Goal: Task Accomplishment & Management: Complete application form

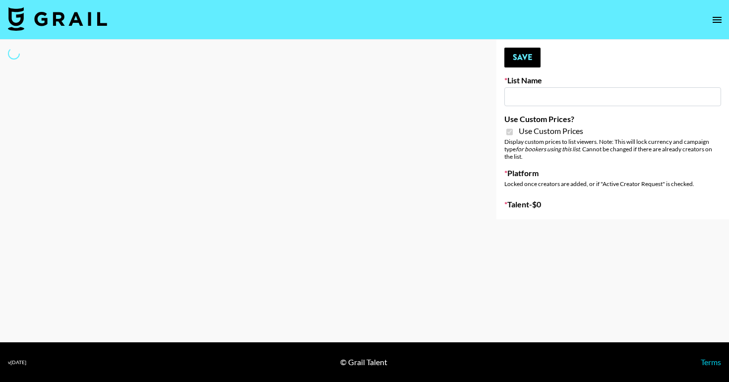
type input "[PERSON_NAME] ([DATE])"
checkbox input "true"
select select "Brand"
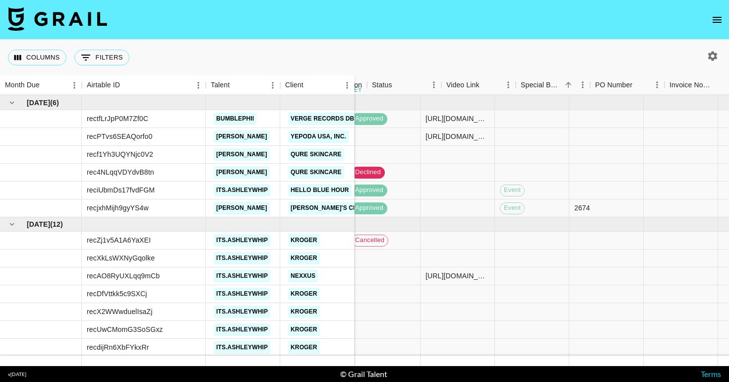
scroll to position [31, 484]
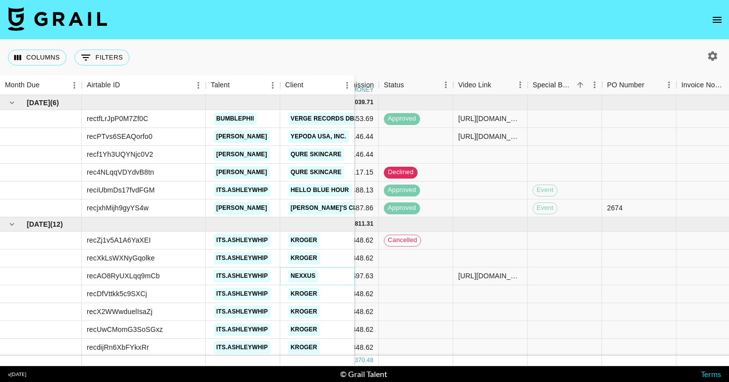
click at [311, 277] on link "Nexxus" at bounding box center [303, 276] width 30 height 12
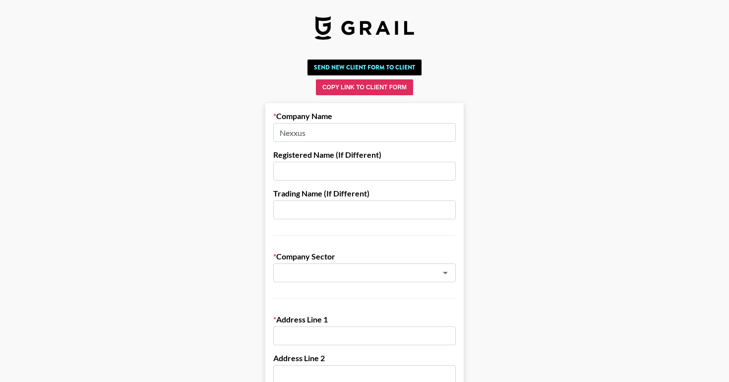
click at [306, 172] on input "text" at bounding box center [364, 171] width 183 height 19
click at [304, 132] on input "Nexxus" at bounding box center [364, 132] width 183 height 19
type input "C"
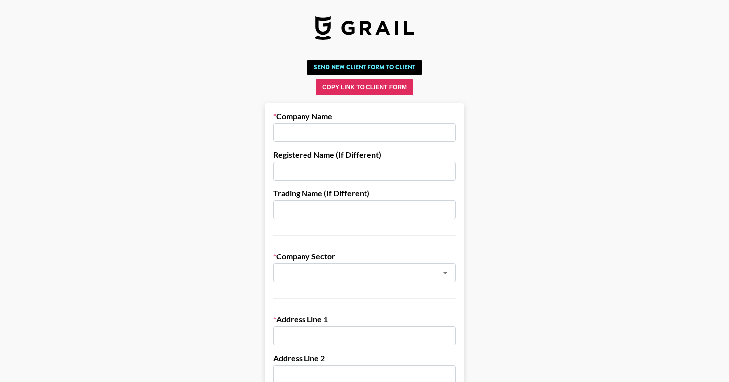
paste input "payments@collectivelyinc.com"
drag, startPoint x: 318, startPoint y: 132, endPoint x: 280, endPoint y: 132, distance: 38.2
click at [280, 132] on input "payments@collectivelyinc.com" at bounding box center [364, 132] width 183 height 19
drag, startPoint x: 319, startPoint y: 131, endPoint x: 357, endPoint y: 129, distance: 37.8
click at [357, 129] on input "collectivelyinc.com" at bounding box center [364, 132] width 183 height 19
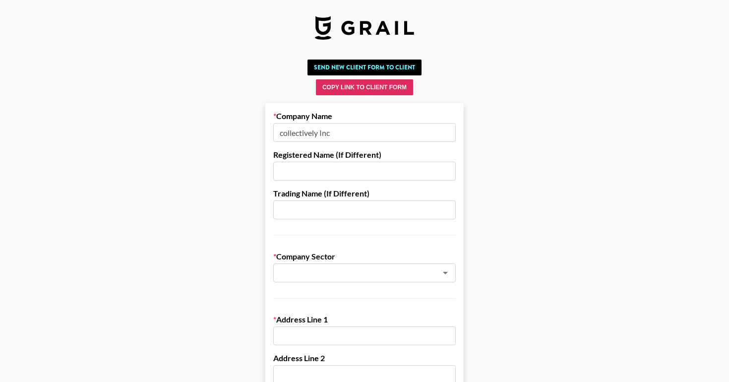
click at [285, 132] on input "collectively Inc" at bounding box center [364, 132] width 183 height 19
type input "Collectively Inc"
click at [300, 171] on input "text" at bounding box center [364, 171] width 183 height 19
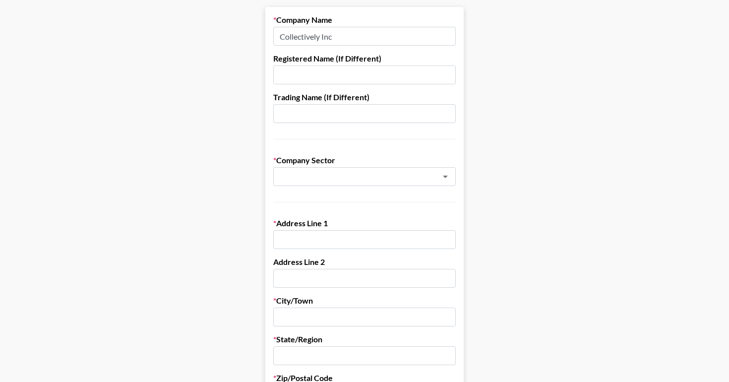
scroll to position [129, 0]
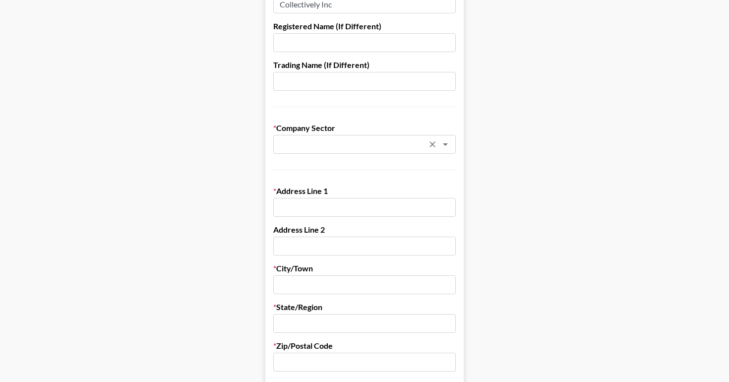
click at [298, 151] on div "​" at bounding box center [364, 144] width 183 height 19
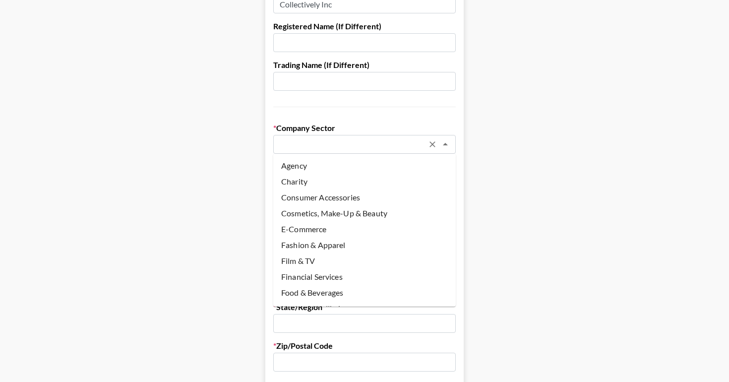
click at [296, 170] on li "Agency" at bounding box center [364, 166] width 183 height 16
type input "Agency"
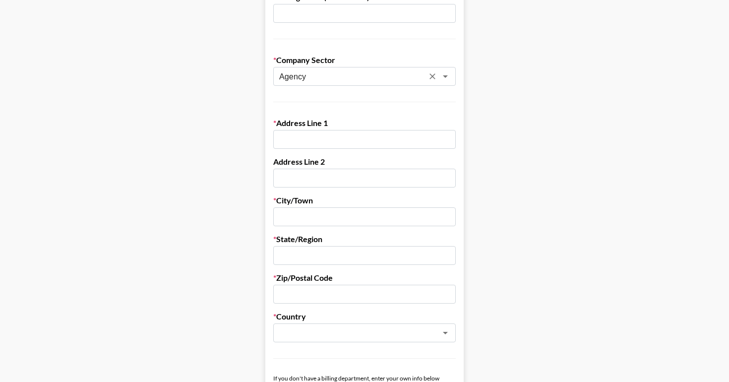
scroll to position [198, 0]
click at [296, 139] on input "text" at bounding box center [364, 138] width 183 height 19
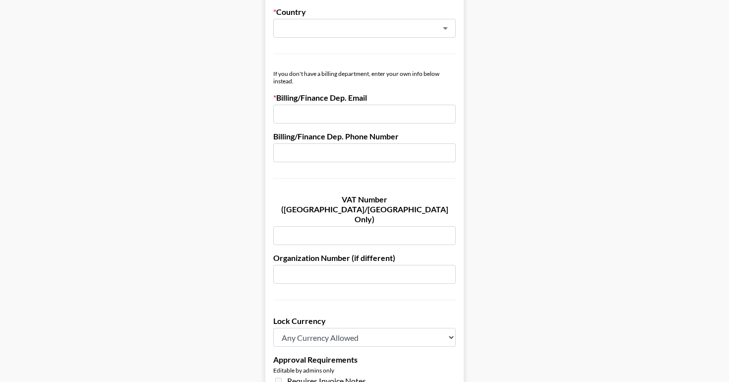
scroll to position [496, 0]
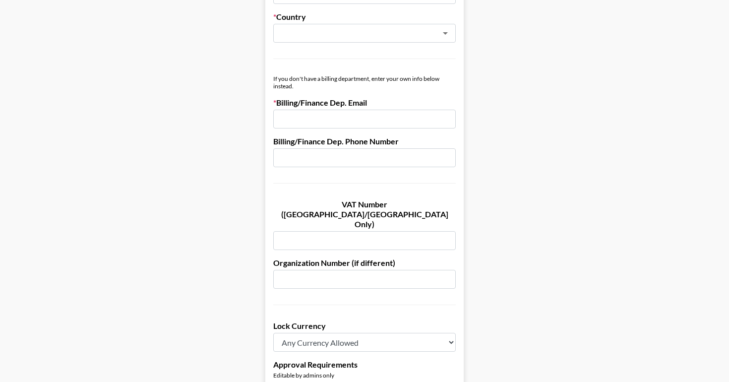
click at [304, 121] on input "email" at bounding box center [364, 119] width 183 height 19
paste input "payments@collectivelyinc.com"
type input "payments@collectivelyinc.com"
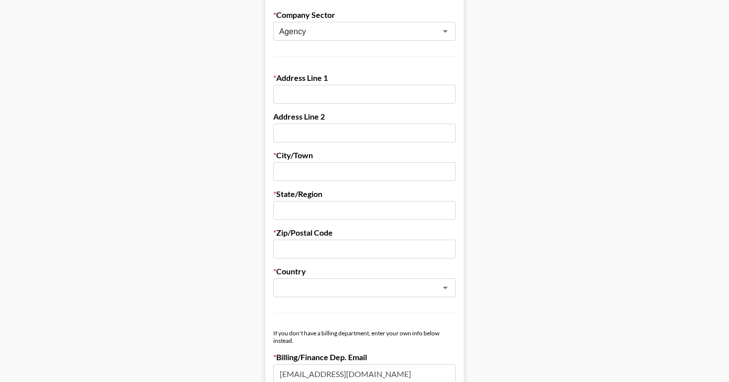
scroll to position [0, 0]
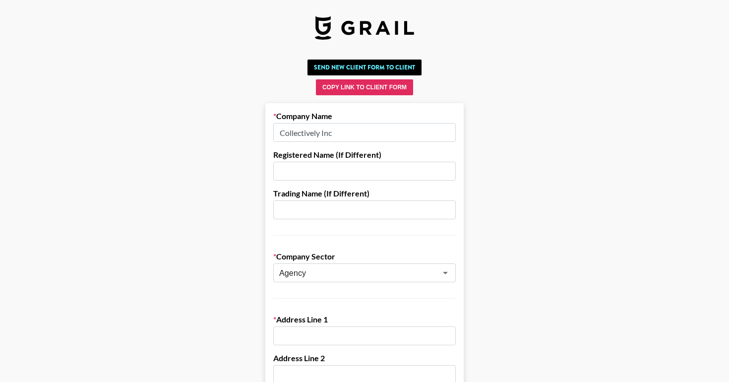
click at [324, 138] on input "Collectively Inc" at bounding box center [364, 132] width 183 height 19
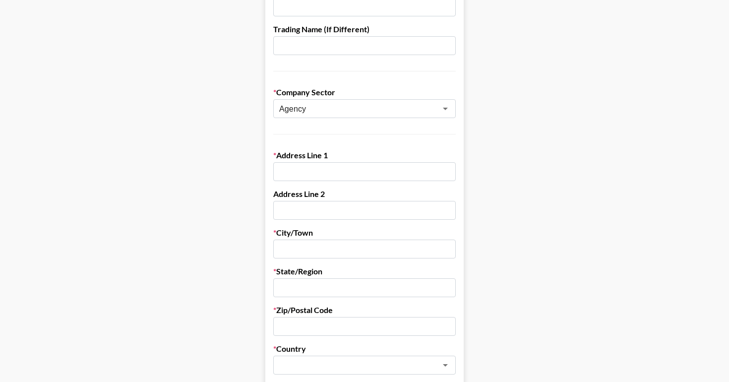
scroll to position [196, 0]
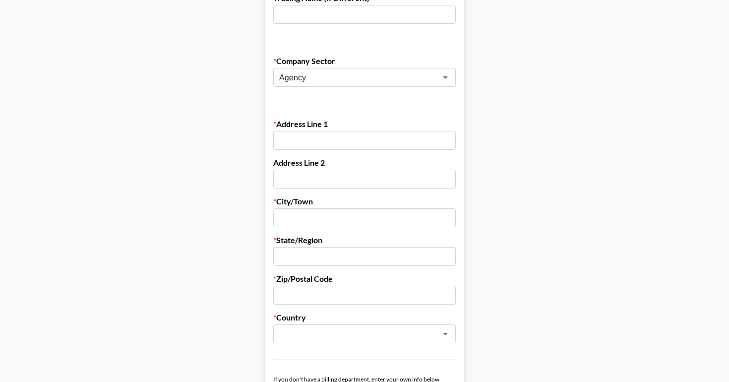
click at [300, 144] on input "text" at bounding box center [364, 140] width 183 height 19
paste input "1600 Bryant St #410750 San Francisco, CA 94141"
drag, startPoint x: 365, startPoint y: 140, endPoint x: 460, endPoint y: 141, distance: 95.3
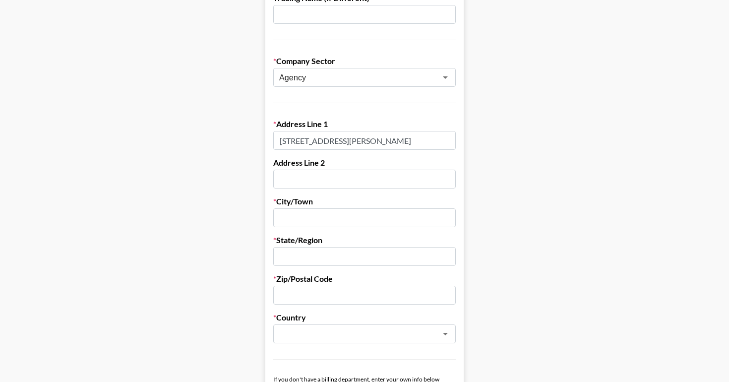
type input "1600 Bryant St #410750"
click at [309, 216] on input "text" at bounding box center [364, 217] width 183 height 19
paste input "San Francisco, CA 94141"
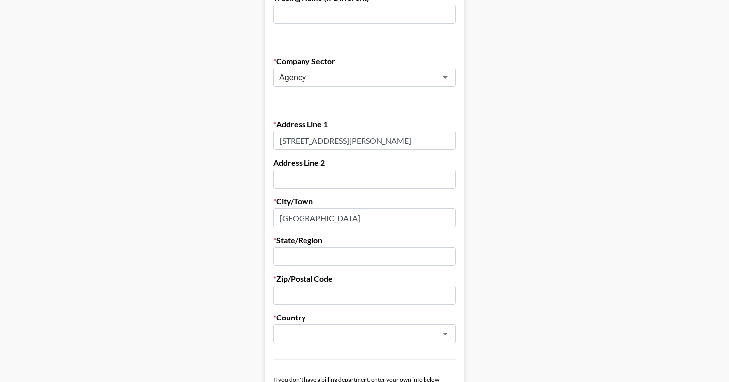
drag, startPoint x: 329, startPoint y: 217, endPoint x: 383, endPoint y: 216, distance: 53.6
click at [383, 217] on input "San Francisco, CA 94141" at bounding box center [364, 217] width 183 height 19
type input "San Francisco"
click at [337, 251] on input "text" at bounding box center [364, 256] width 183 height 19
paste input "CA 94141"
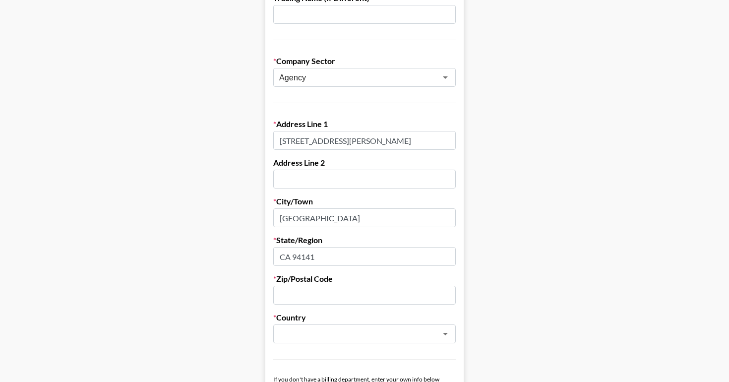
drag, startPoint x: 294, startPoint y: 254, endPoint x: 342, endPoint y: 255, distance: 48.1
click at [342, 255] on input "CA 94141" at bounding box center [364, 256] width 183 height 19
type input "CA"
click at [281, 297] on input "text" at bounding box center [364, 295] width 183 height 19
paste input "94141"
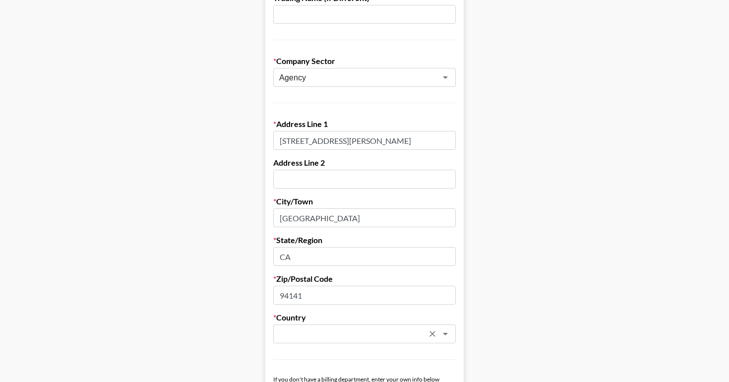
click at [288, 325] on div "​" at bounding box center [364, 334] width 183 height 19
type input "94141"
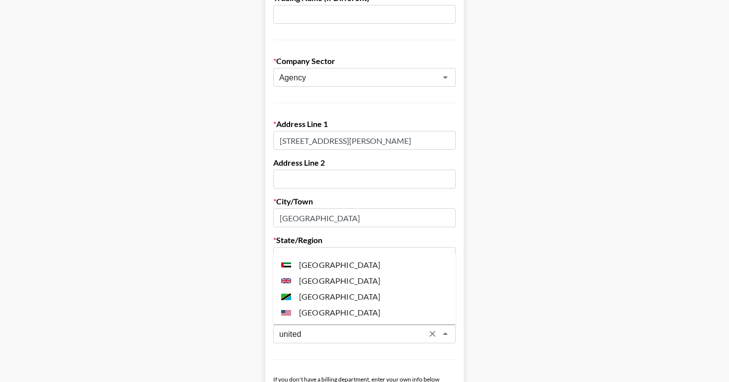
click at [299, 308] on li "United States" at bounding box center [364, 313] width 183 height 16
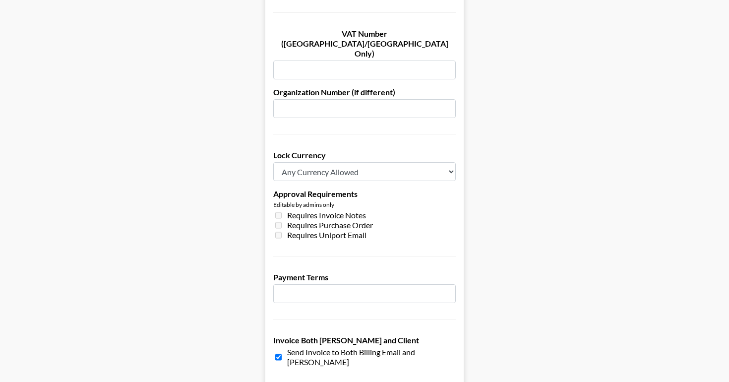
scroll to position [670, 0]
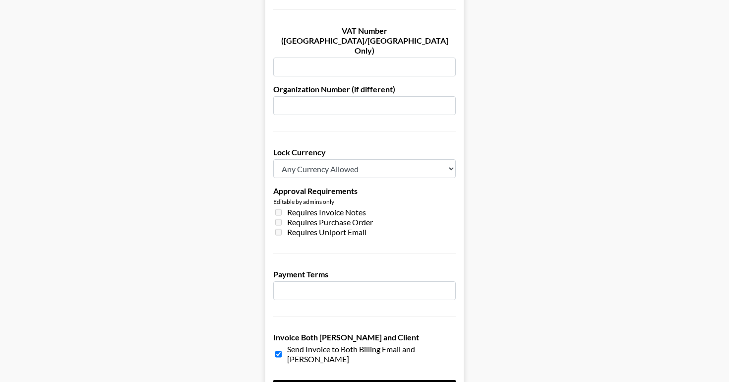
type input "United States"
click at [309, 281] on input "number" at bounding box center [364, 290] width 183 height 19
type input "60"
click at [360, 281] on input "60" at bounding box center [364, 290] width 183 height 19
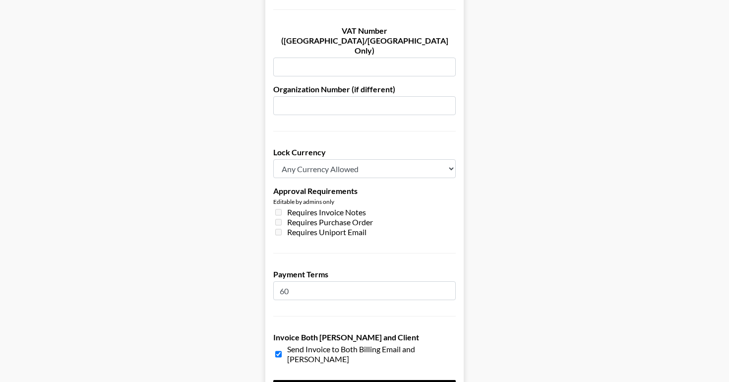
click at [360, 281] on input "60" at bounding box center [364, 290] width 183 height 19
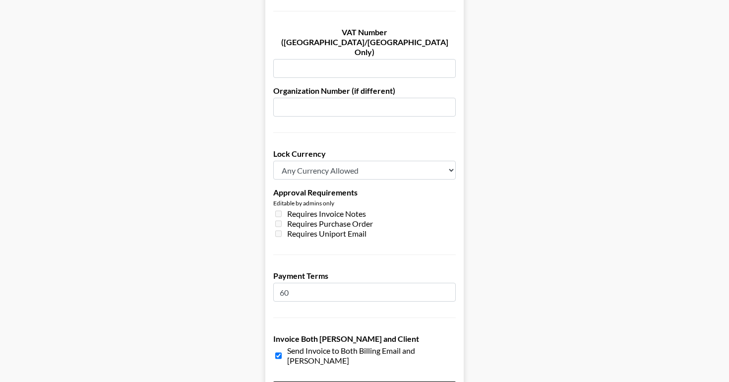
scroll to position [731, 0]
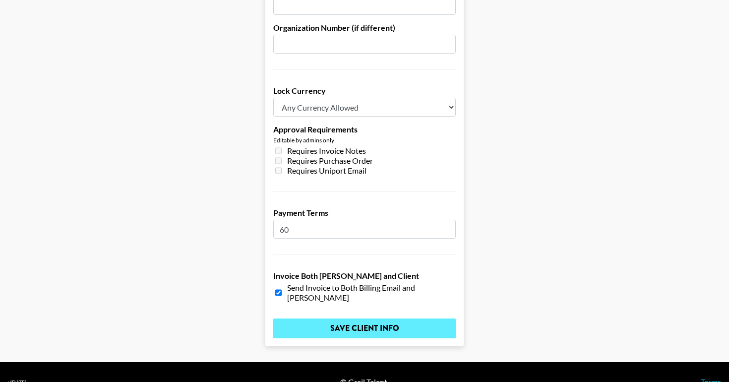
type input "60"
click at [390, 319] on input "Save Client Info" at bounding box center [364, 329] width 183 height 20
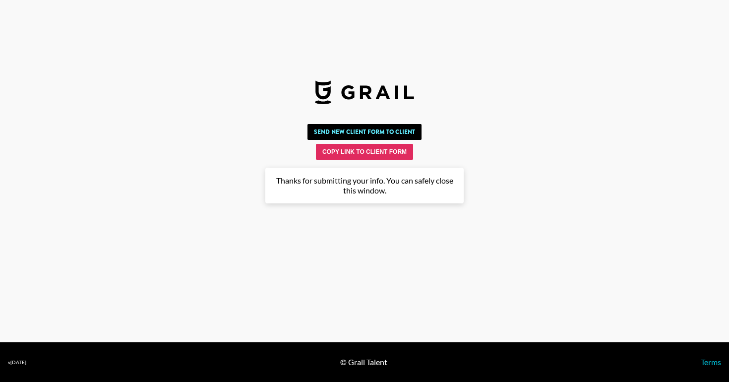
scroll to position [0, 0]
click at [340, 153] on button "Copy Link to Client Form" at bounding box center [364, 152] width 97 height 16
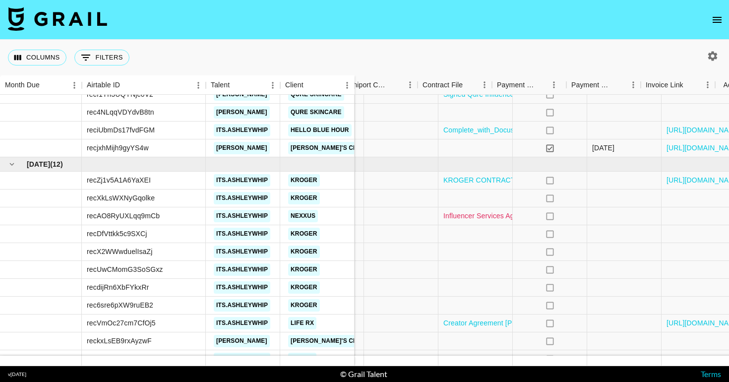
scroll to position [91, 918]
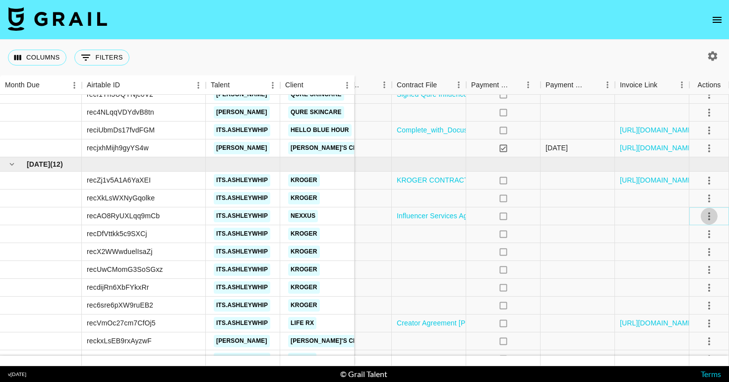
click at [709, 216] on icon "select merge strategy" at bounding box center [710, 216] width 2 height 8
click at [696, 238] on li "Confirm" at bounding box center [697, 238] width 65 height 18
click at [689, 307] on div "Approve" at bounding box center [688, 309] width 30 height 12
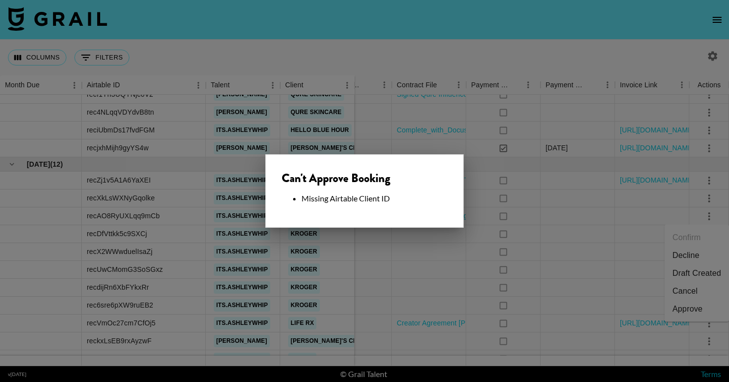
click at [515, 227] on div at bounding box center [364, 191] width 729 height 382
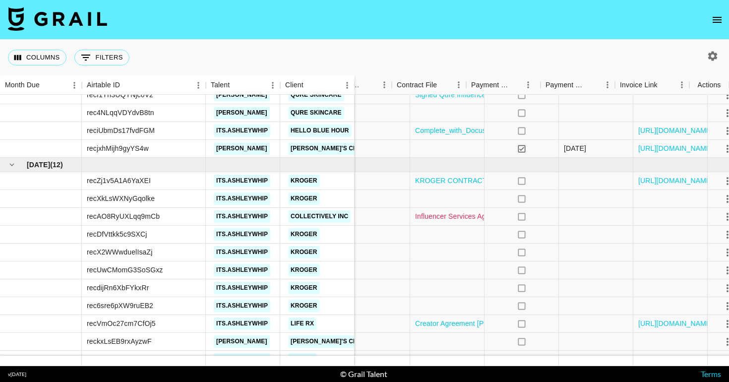
scroll to position [91, 918]
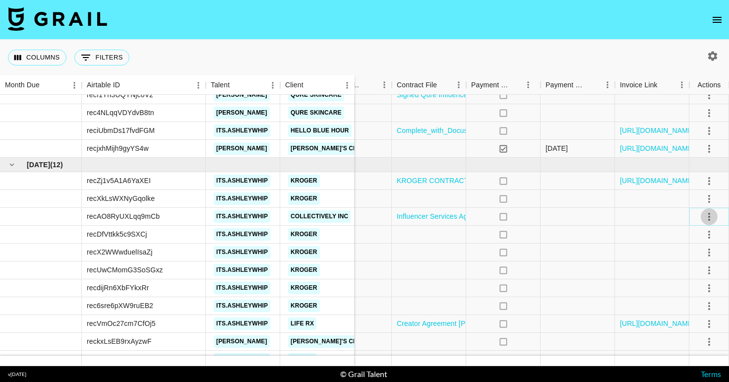
click at [710, 218] on icon "select merge strategy" at bounding box center [710, 217] width 12 height 12
click at [691, 307] on div "Approve" at bounding box center [688, 310] width 30 height 12
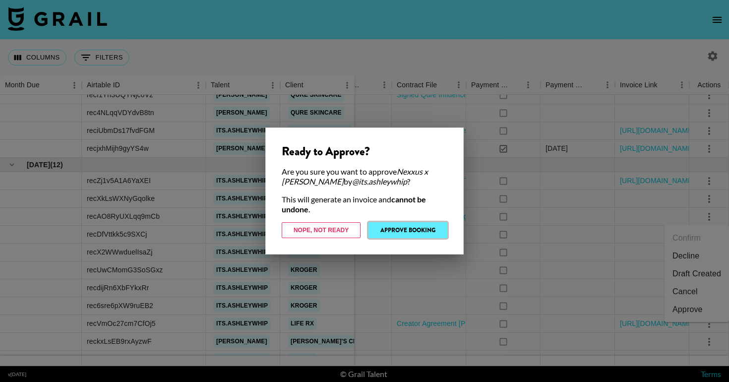
click at [424, 234] on button "Approve Booking" at bounding box center [408, 230] width 79 height 16
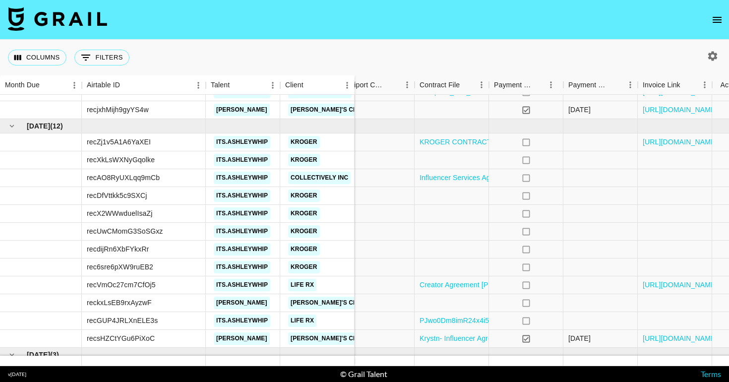
scroll to position [130, 918]
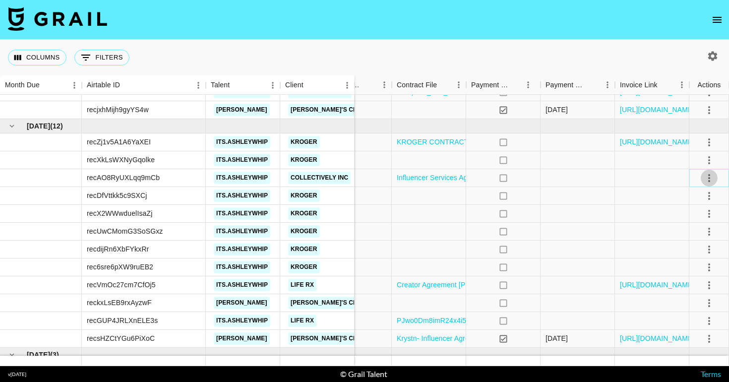
click at [712, 177] on icon "select merge strategy" at bounding box center [710, 178] width 12 height 12
click at [708, 174] on icon "select merge strategy" at bounding box center [710, 178] width 12 height 12
